Goal: Information Seeking & Learning: Check status

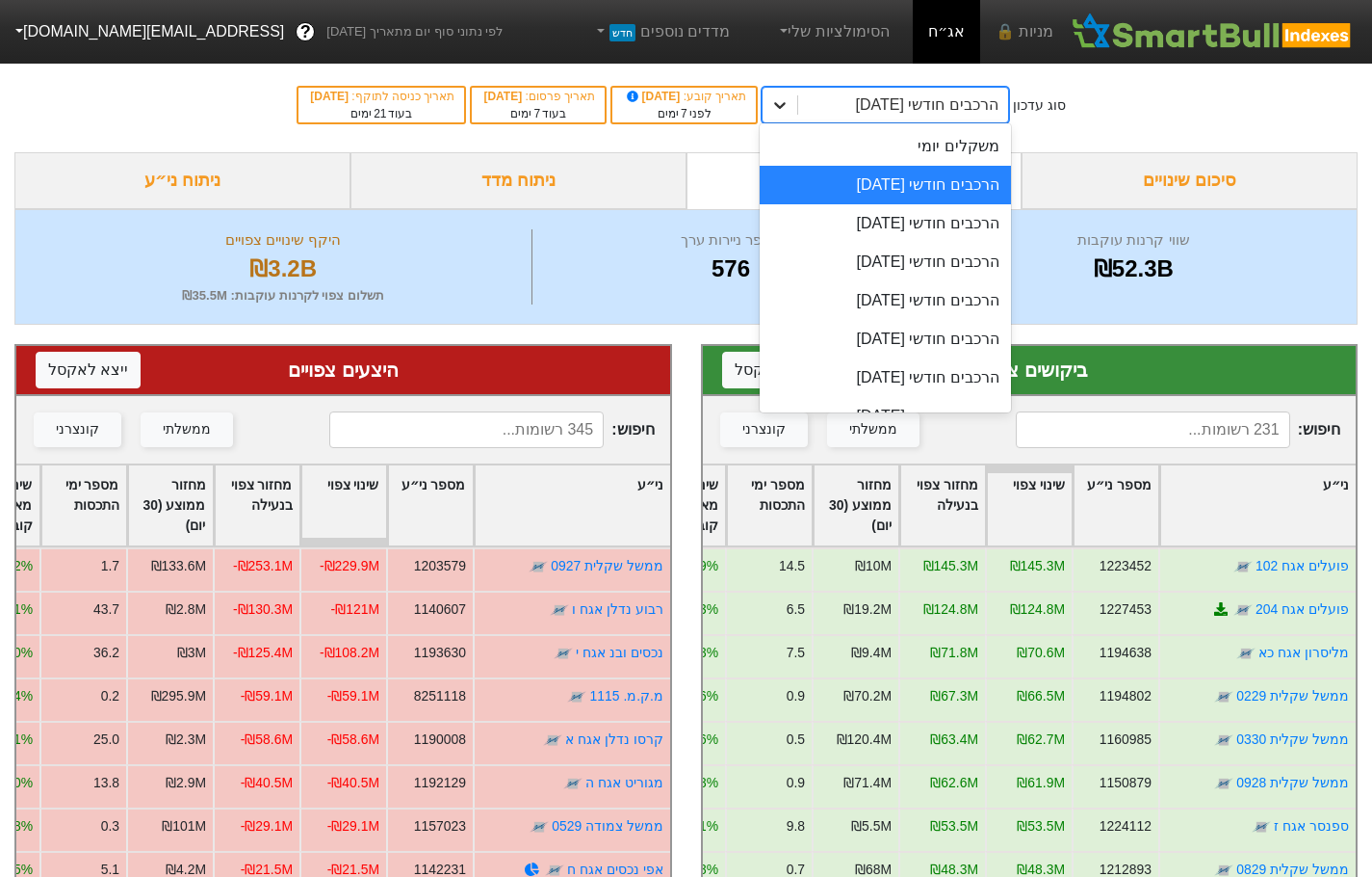
click at [787, 101] on div at bounding box center [779, 104] width 34 height 34
click at [930, 221] on div "הרכבים חודשי [DATE]" at bounding box center [884, 223] width 251 height 38
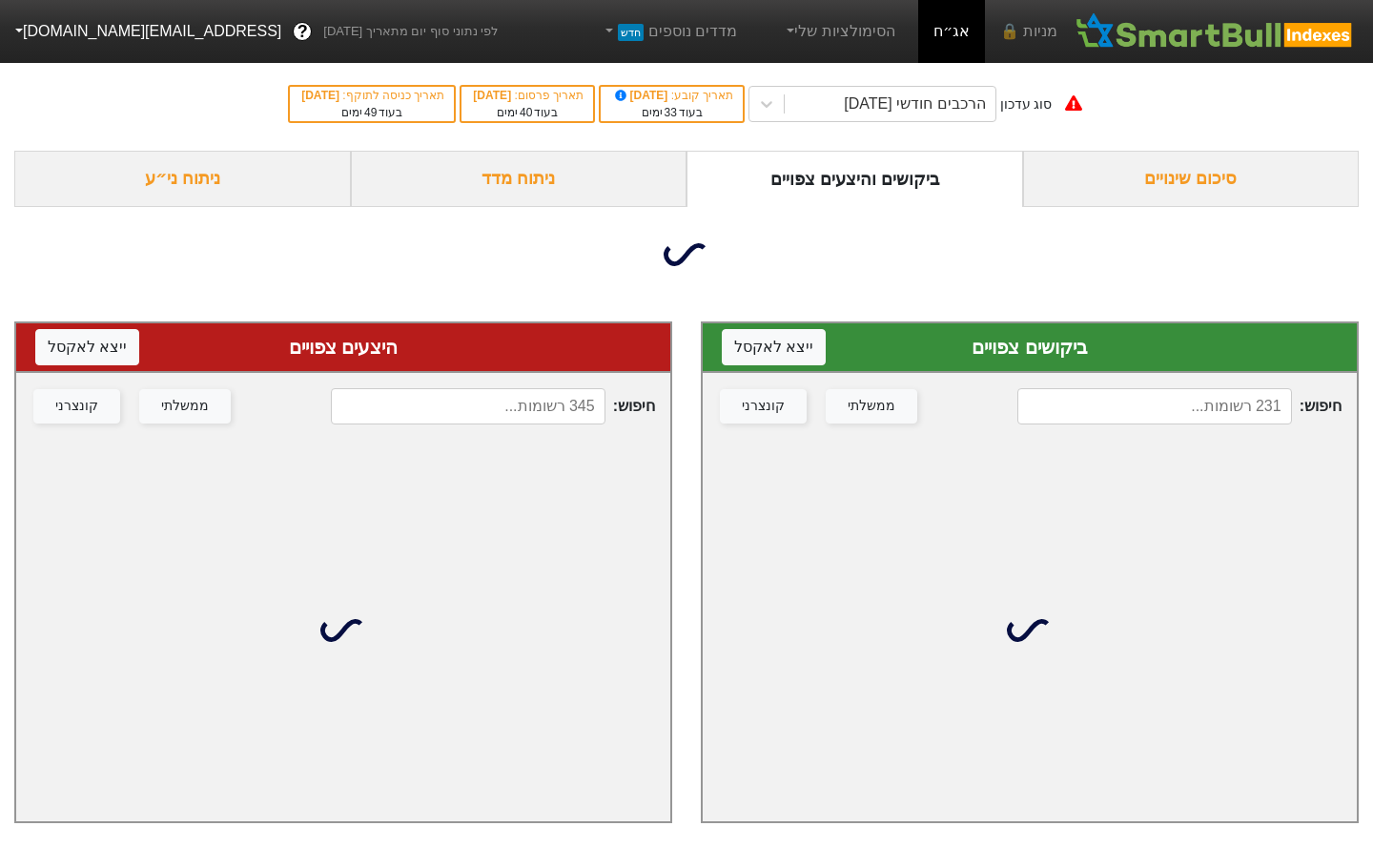
click at [1191, 406] on input at bounding box center [1155, 406] width 275 height 36
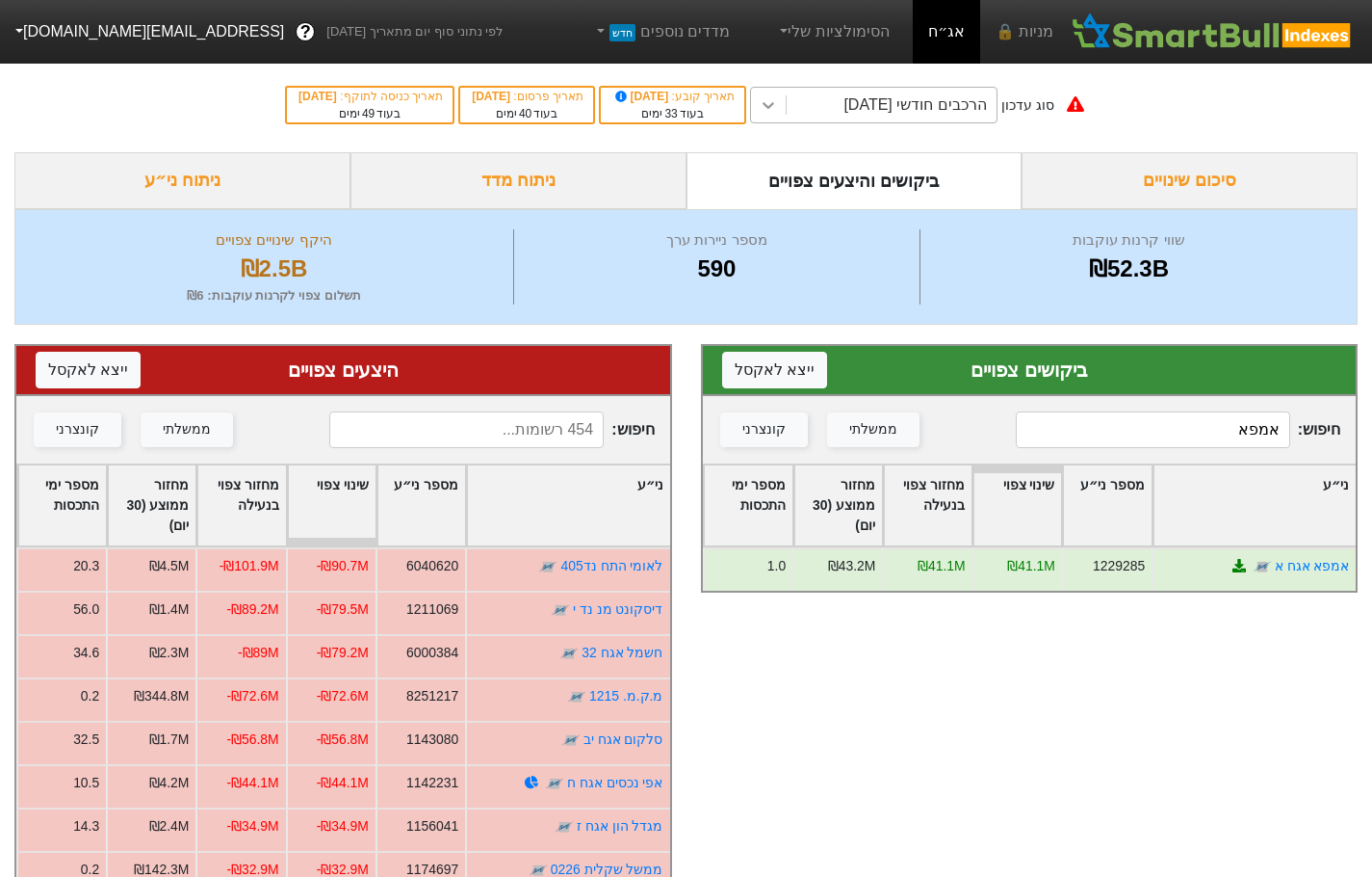
click at [778, 107] on icon at bounding box center [768, 105] width 20 height 20
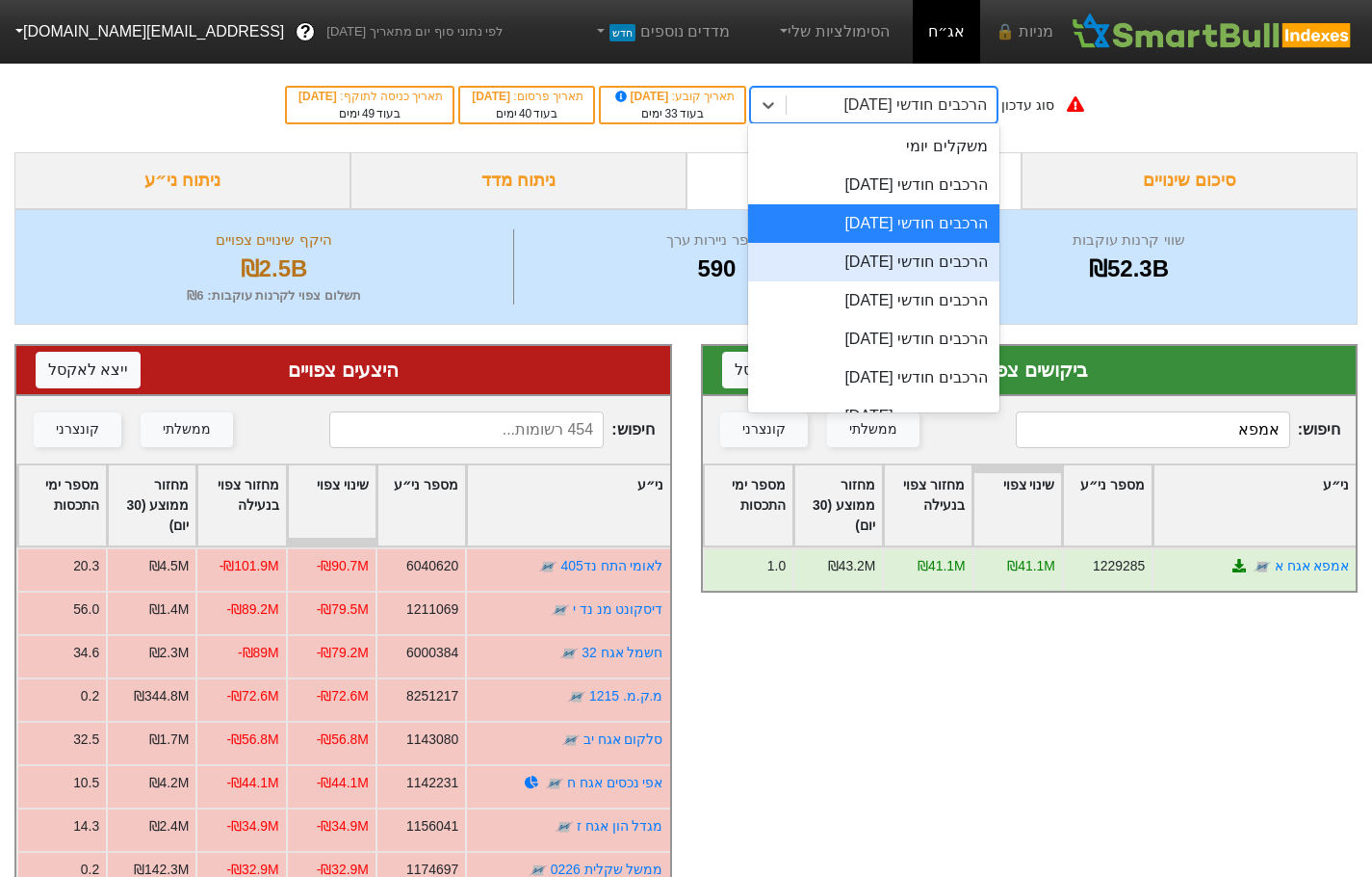
click at [950, 253] on div "הרכבים חודשי [DATE]" at bounding box center [874, 261] width 251 height 38
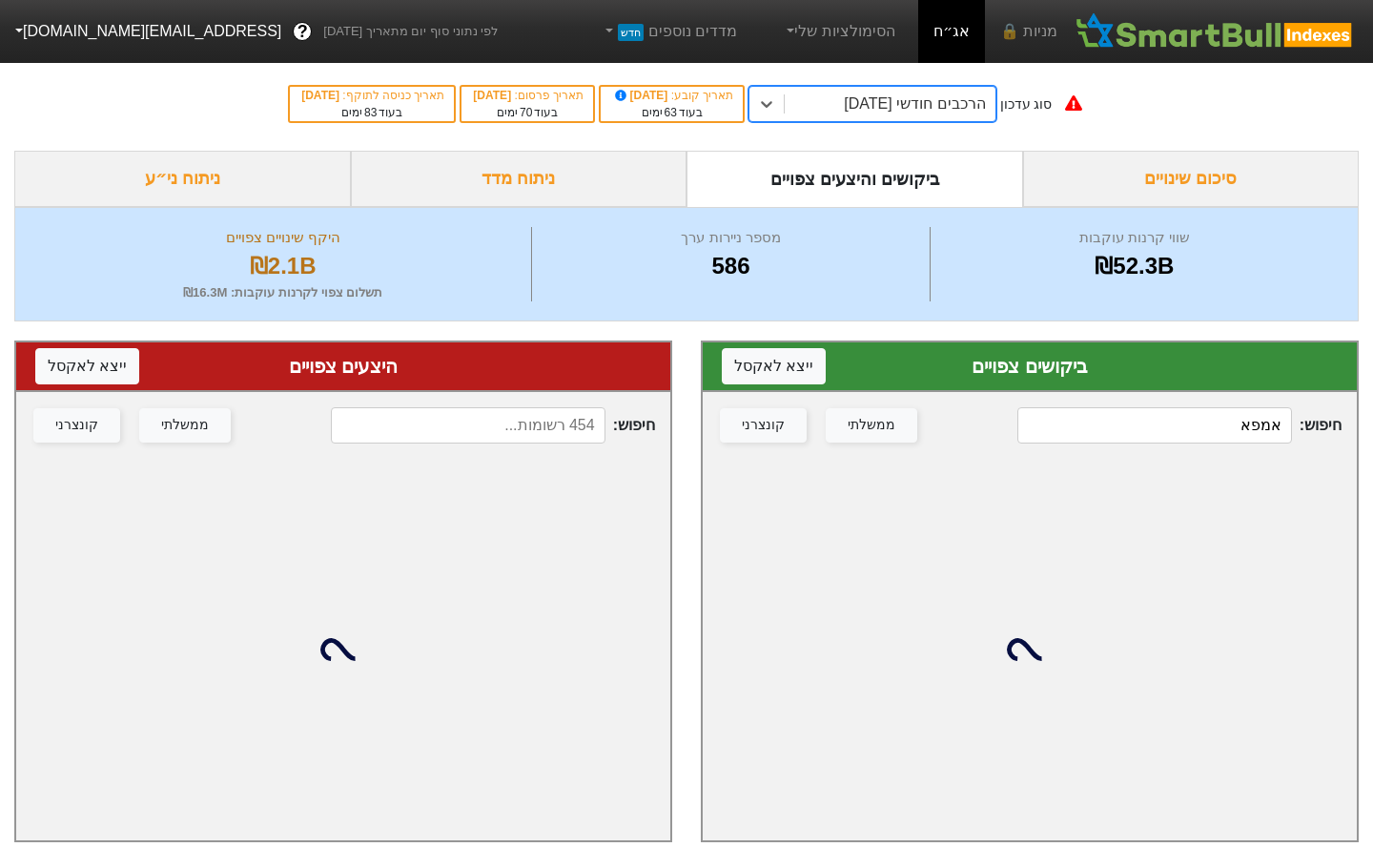
click at [1216, 419] on input "אמפא" at bounding box center [1155, 424] width 275 height 36
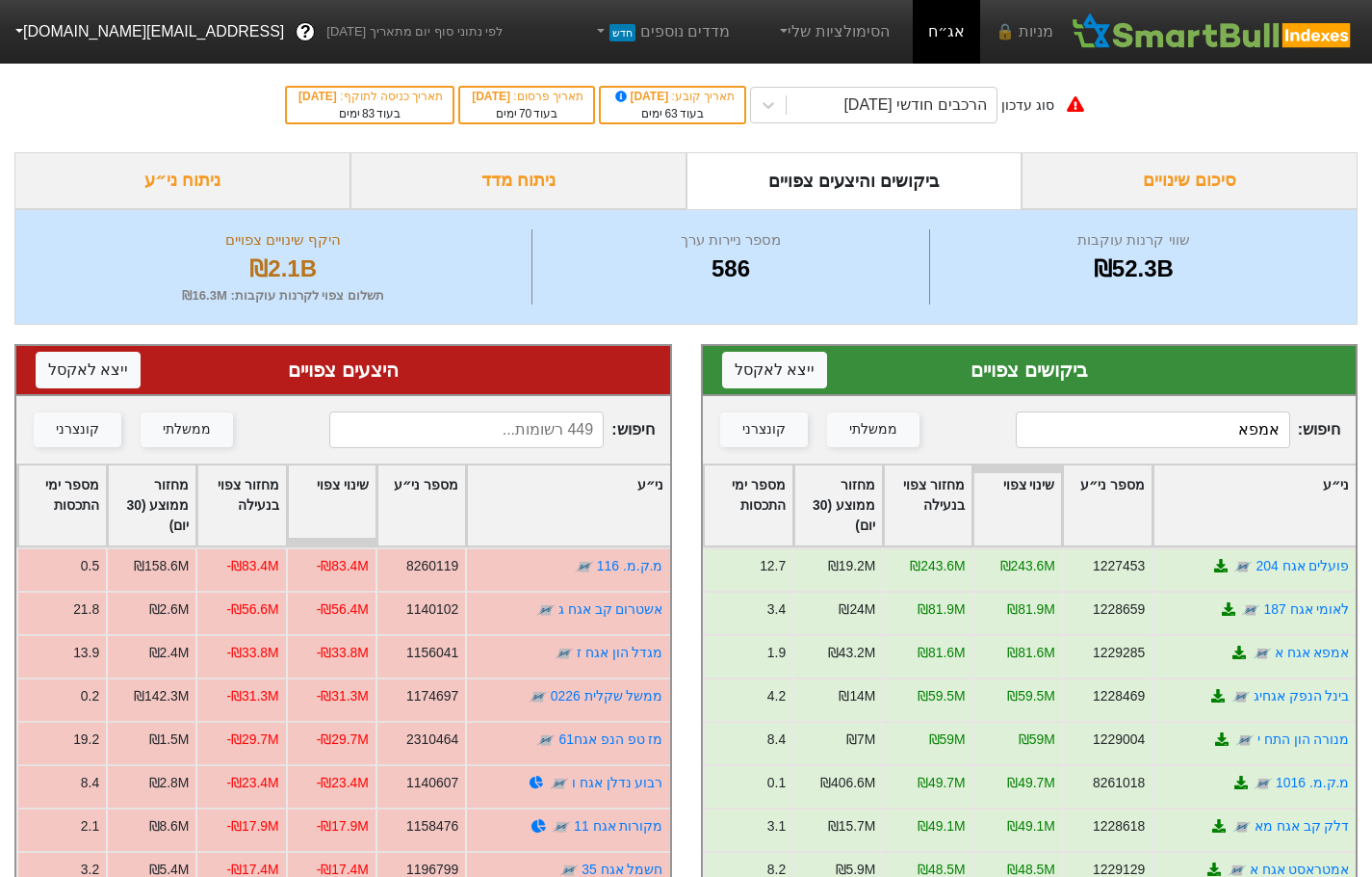
click at [1154, 415] on input "אמפא" at bounding box center [1152, 429] width 275 height 36
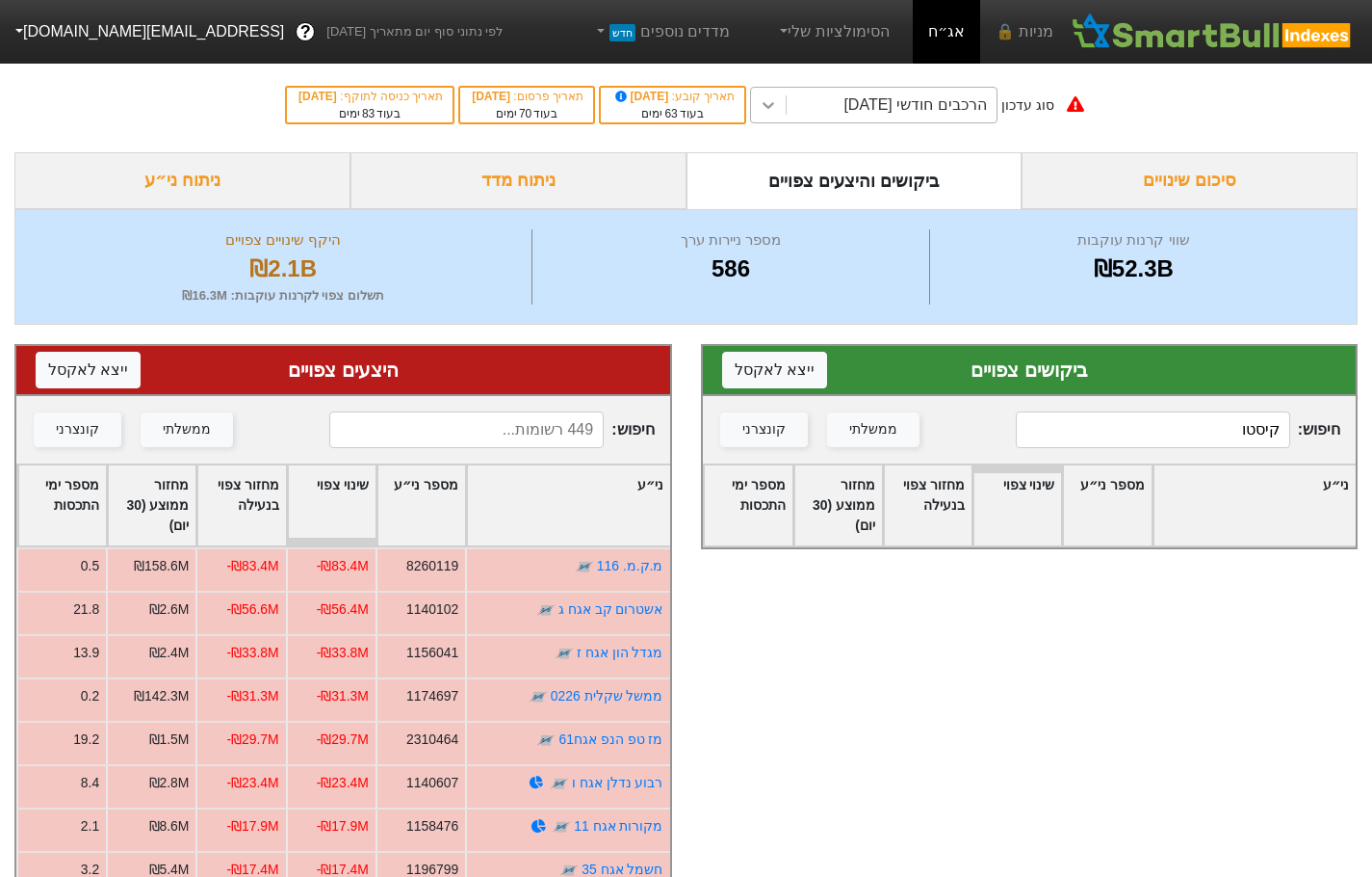
click at [778, 104] on icon at bounding box center [768, 105] width 20 height 20
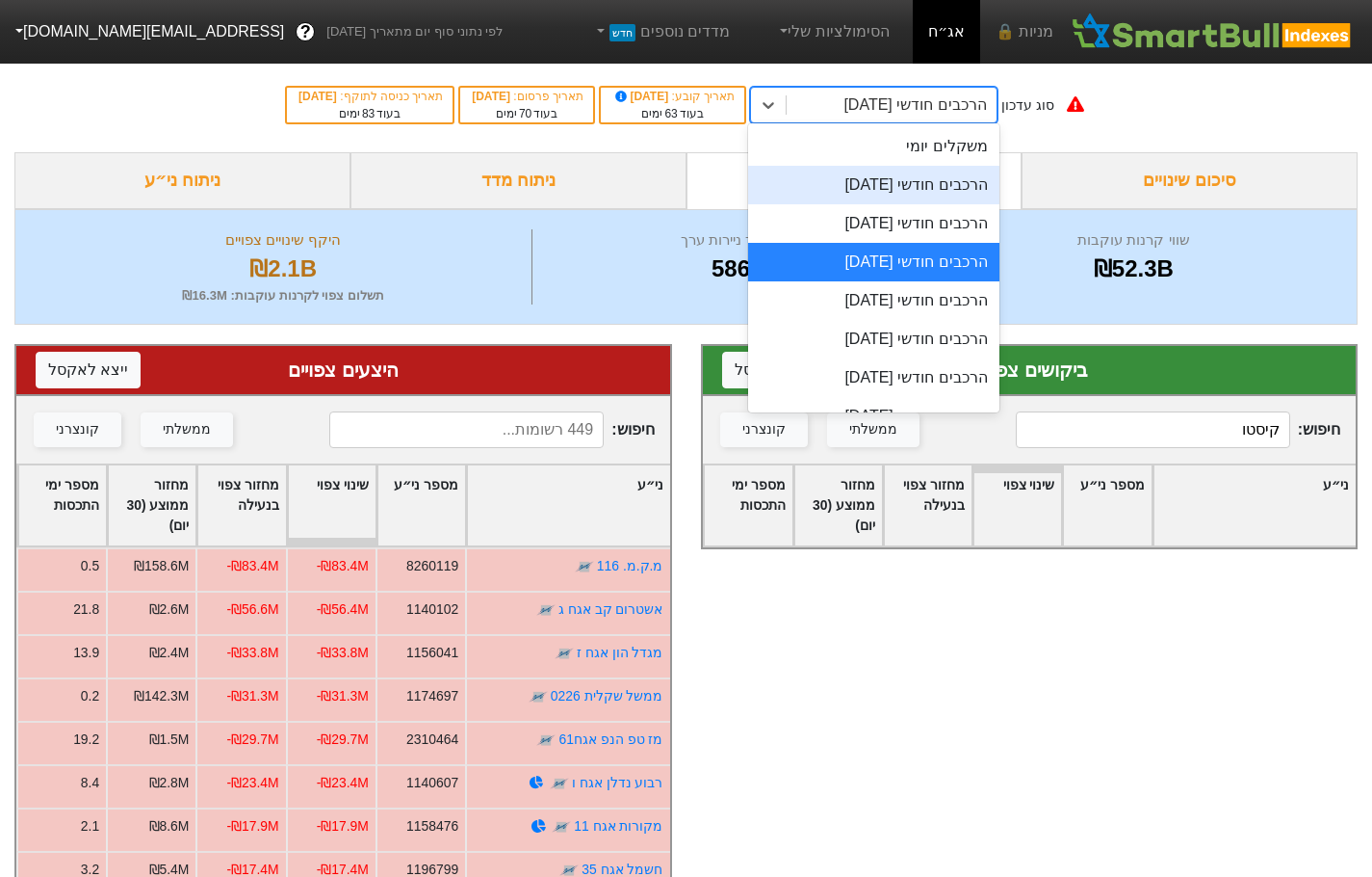
click at [941, 181] on div "הרכבים חודשי [DATE]" at bounding box center [874, 184] width 251 height 38
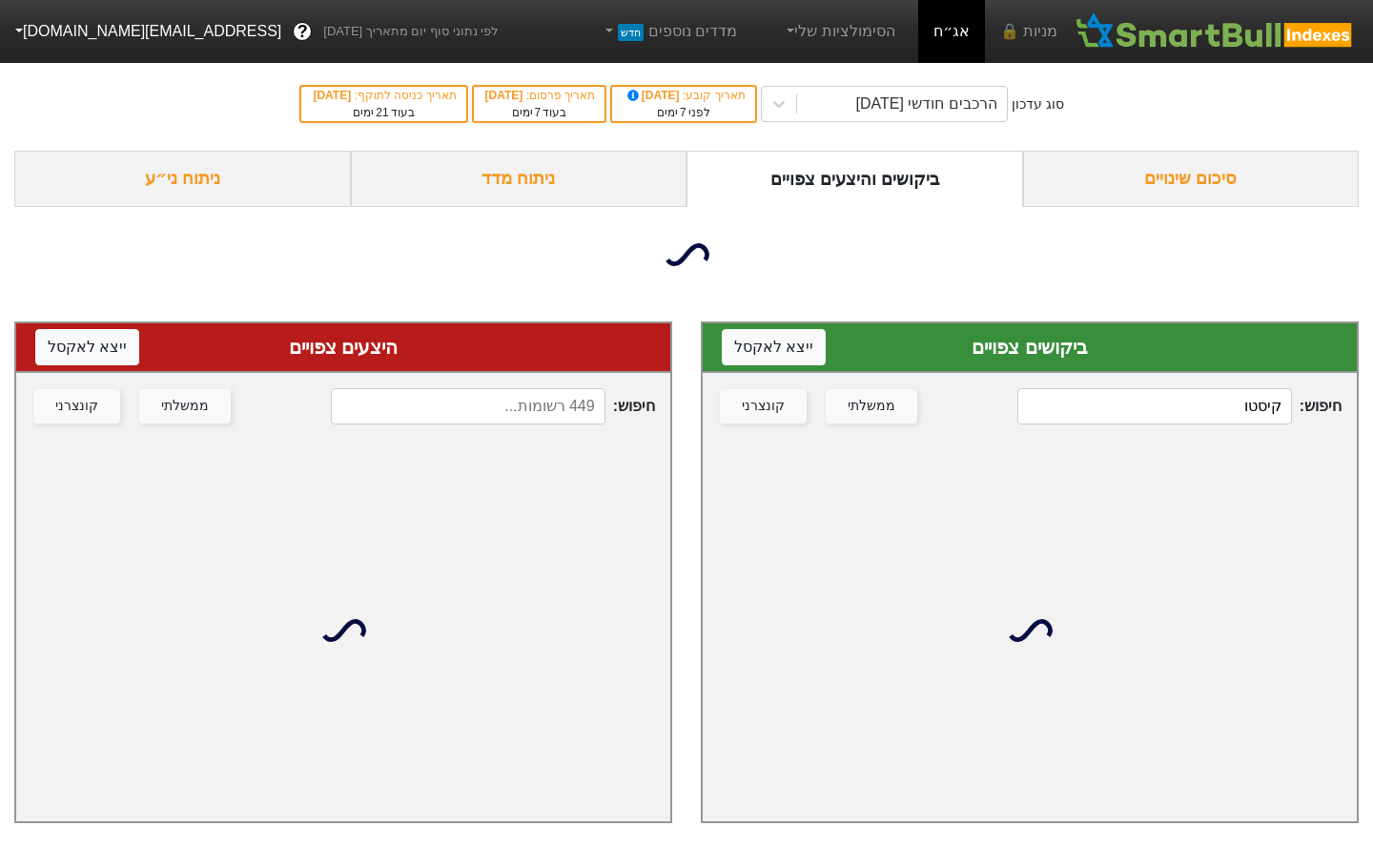
click at [1219, 411] on input "קיסטו" at bounding box center [1155, 406] width 275 height 36
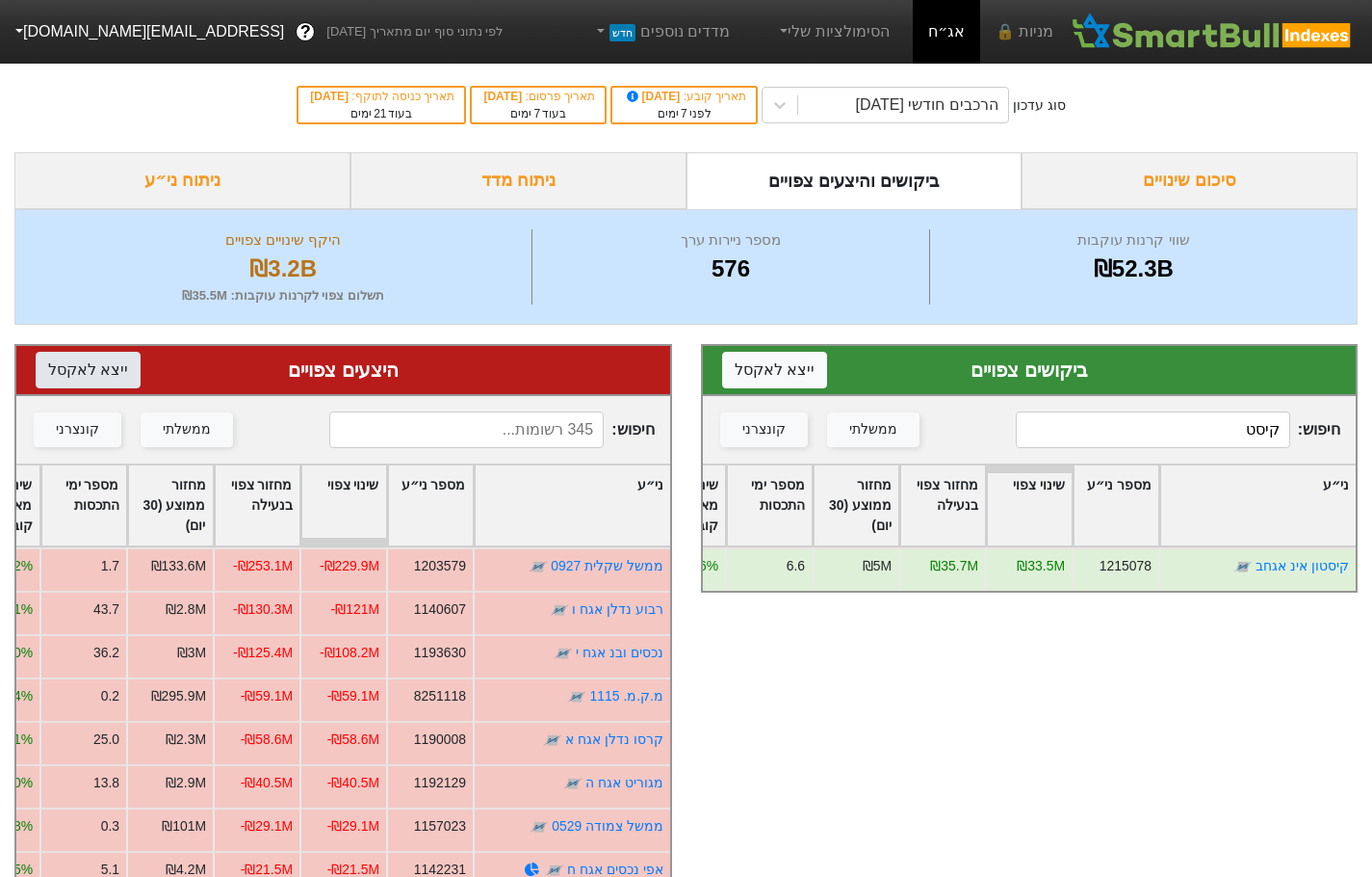
type input "קיסט"
